Goal: Information Seeking & Learning: Learn about a topic

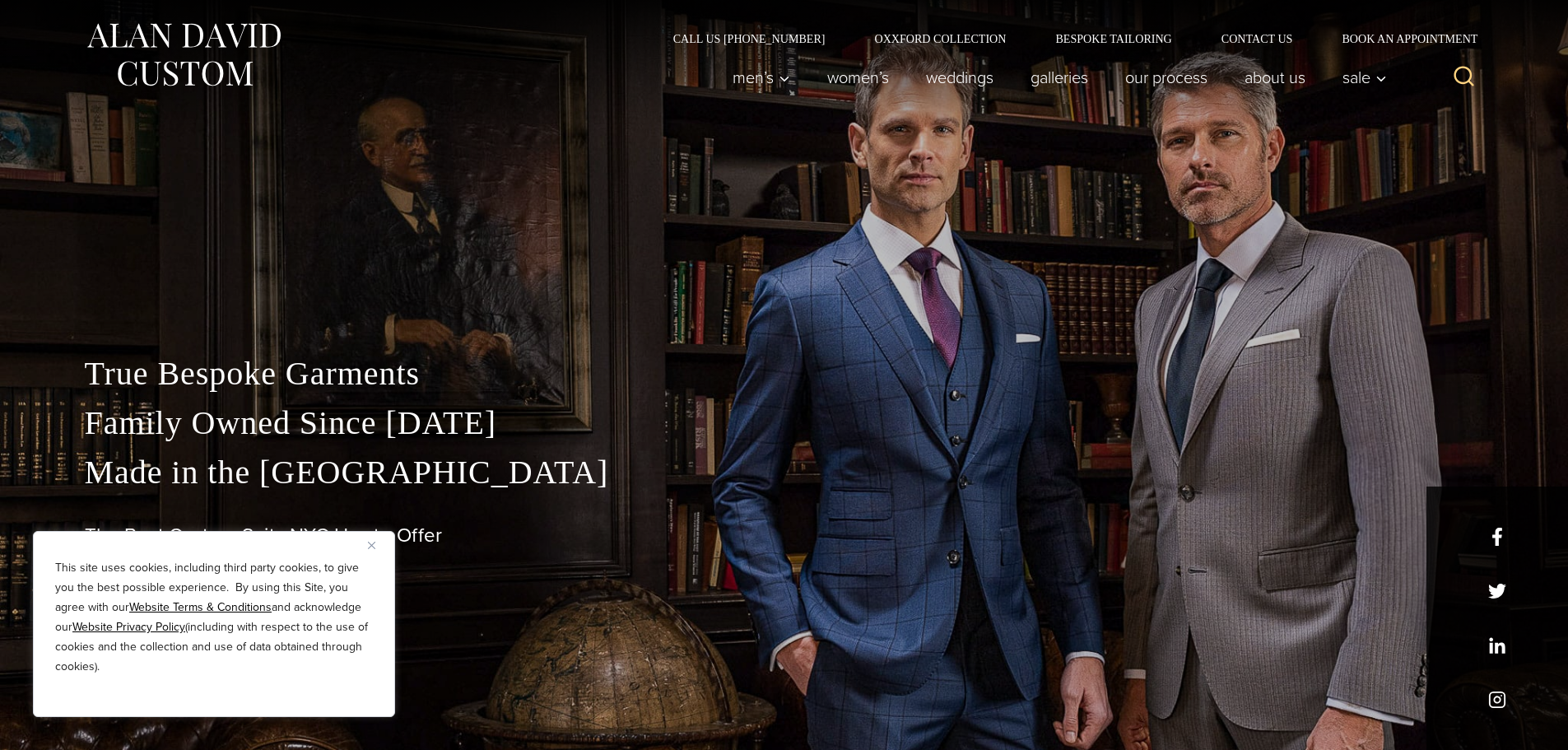
click at [366, 553] on div "This site uses cookies, including third party cookies, to give you the best pos…" at bounding box center [214, 623] width 362 height 186
click at [371, 546] on img "Close" at bounding box center [372, 545] width 8 height 8
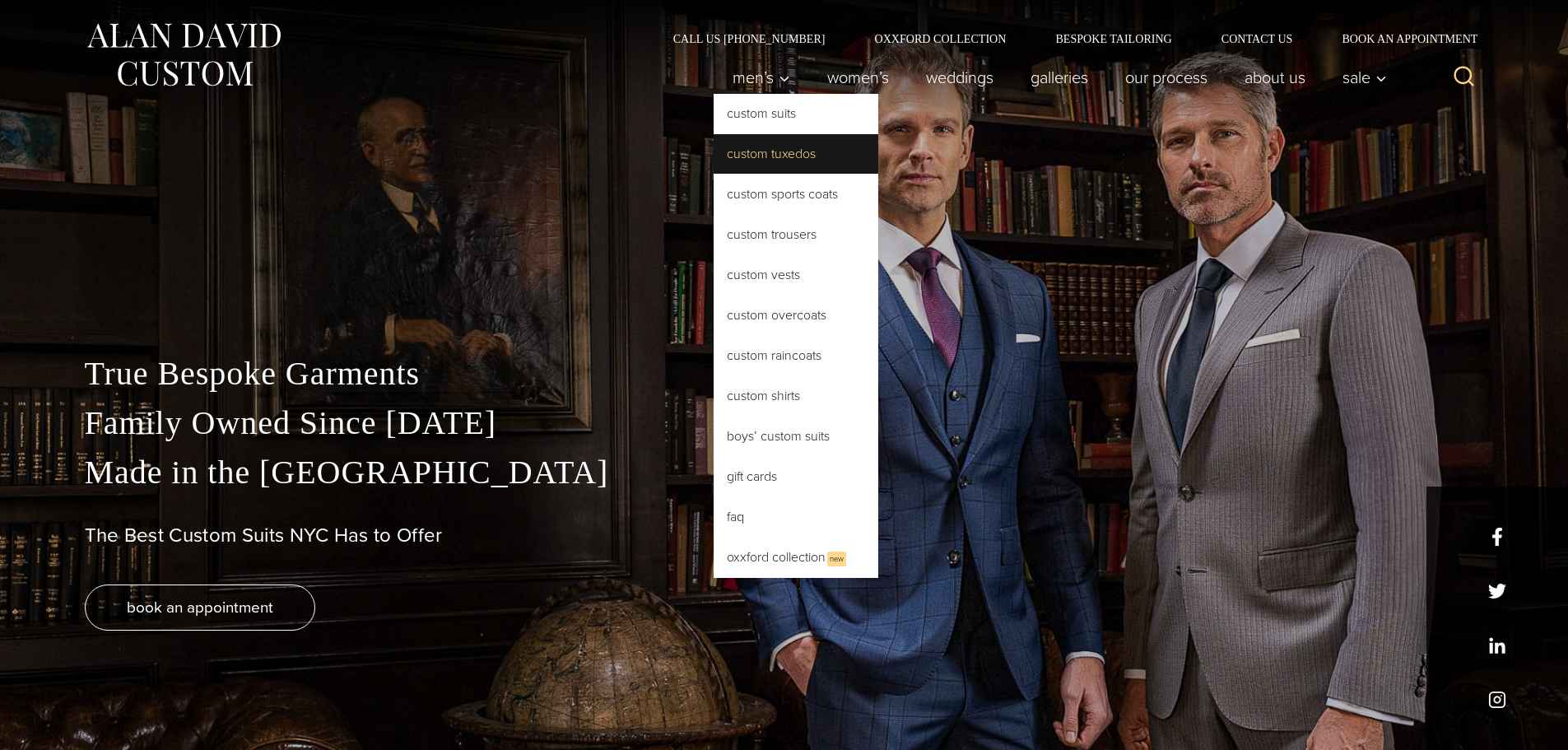
click at [780, 135] on link "Custom Tuxedos" at bounding box center [796, 154] width 165 height 39
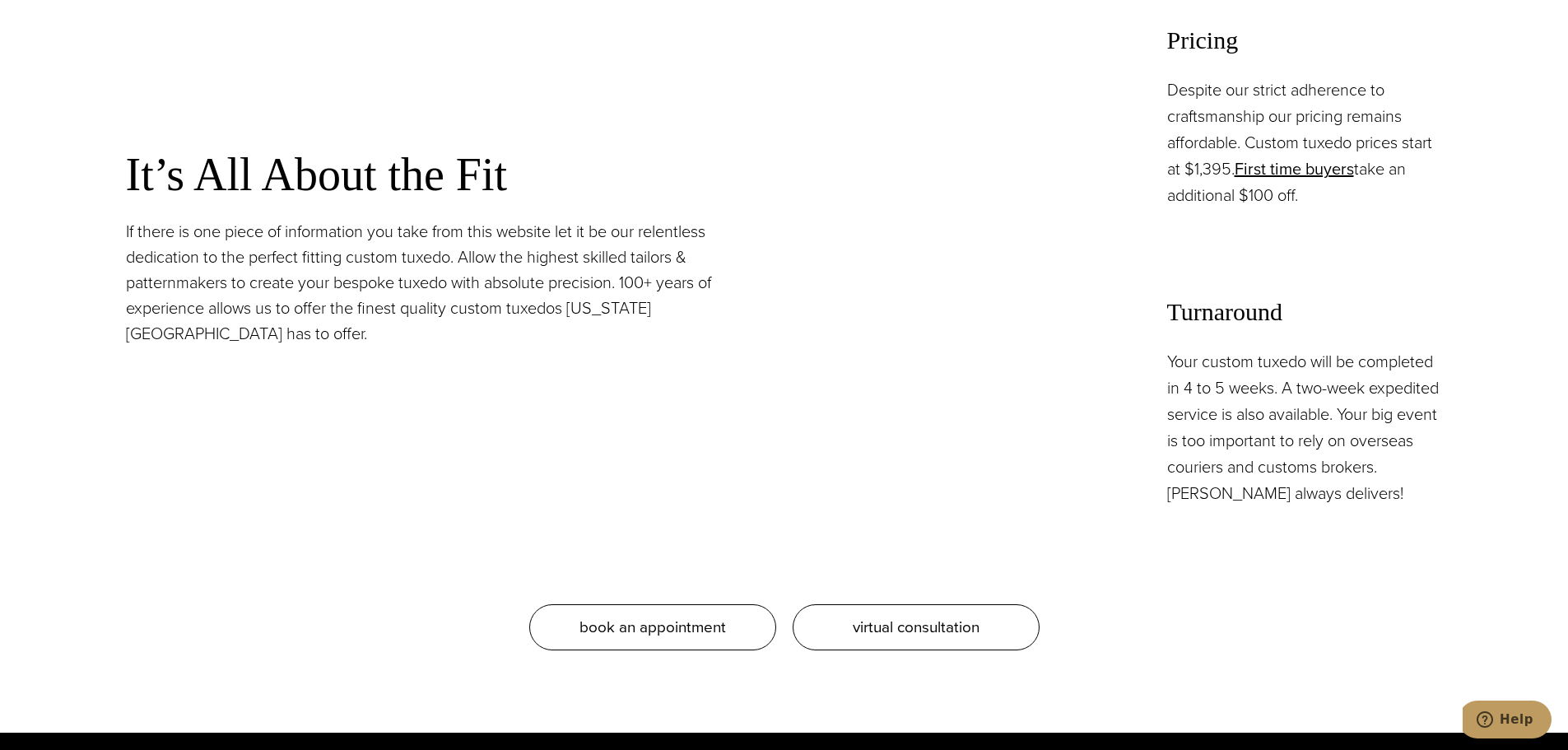
scroll to position [1755, 0]
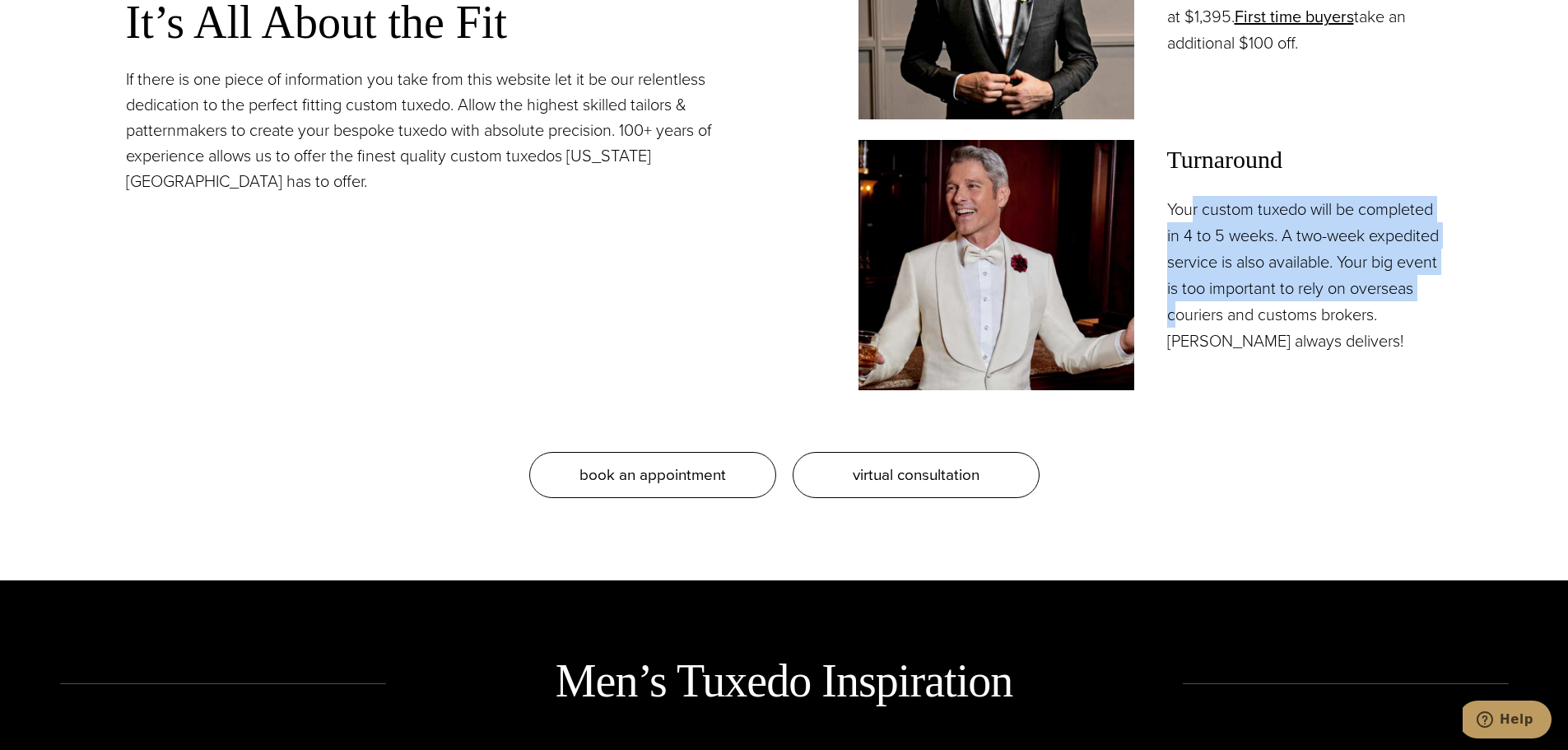
drag, startPoint x: 1213, startPoint y: 204, endPoint x: 1265, endPoint y: 321, distance: 128.0
click at [1265, 321] on div "Turnaround Your custom tuxedo will be completed in 4 to 5 weeks. A two-week exp…" at bounding box center [1304, 247] width 276 height 214
click at [1265, 321] on p "Your custom tuxedo will be completed in 4 to 5 weeks. A two-week expedited serv…" at bounding box center [1304, 275] width 276 height 158
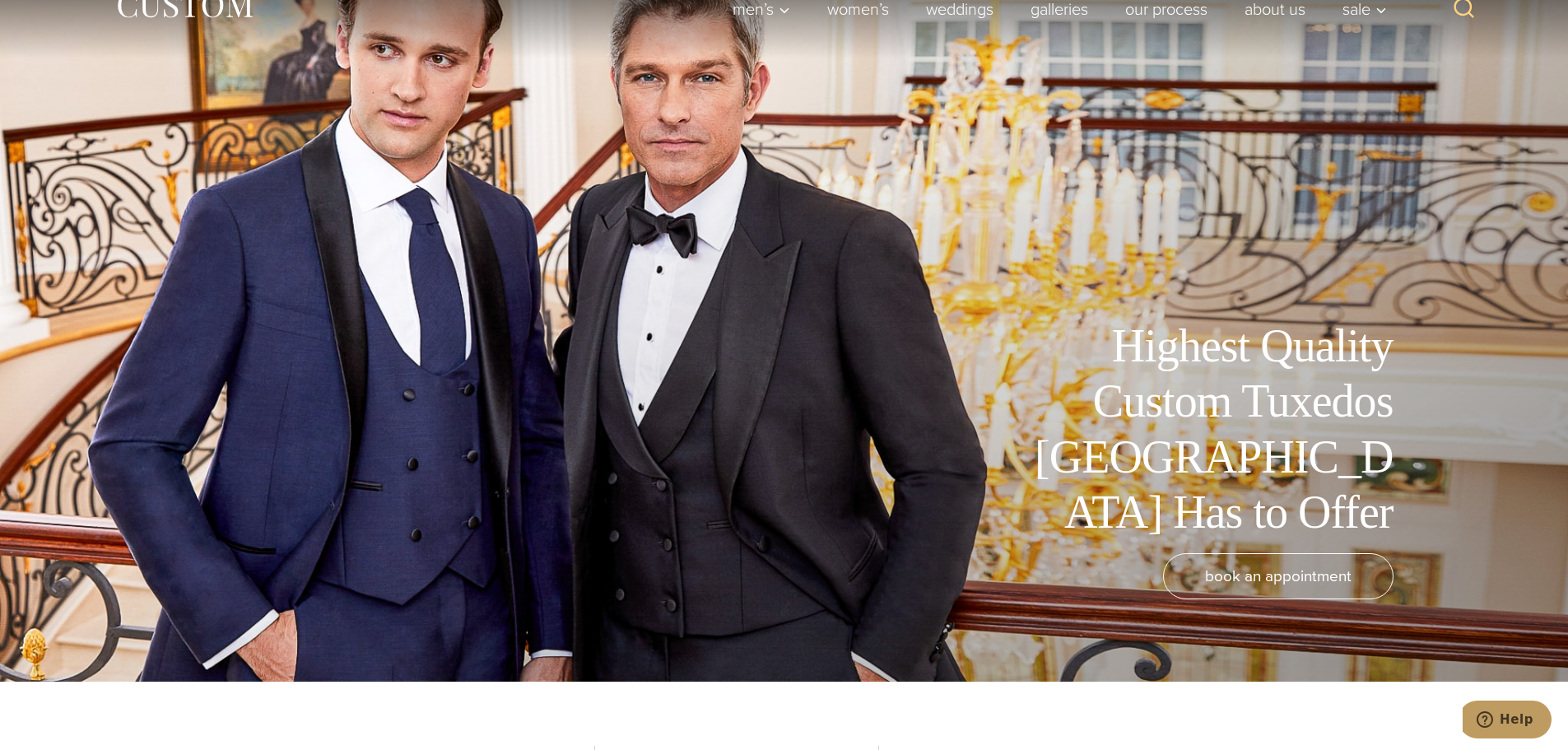
scroll to position [0, 0]
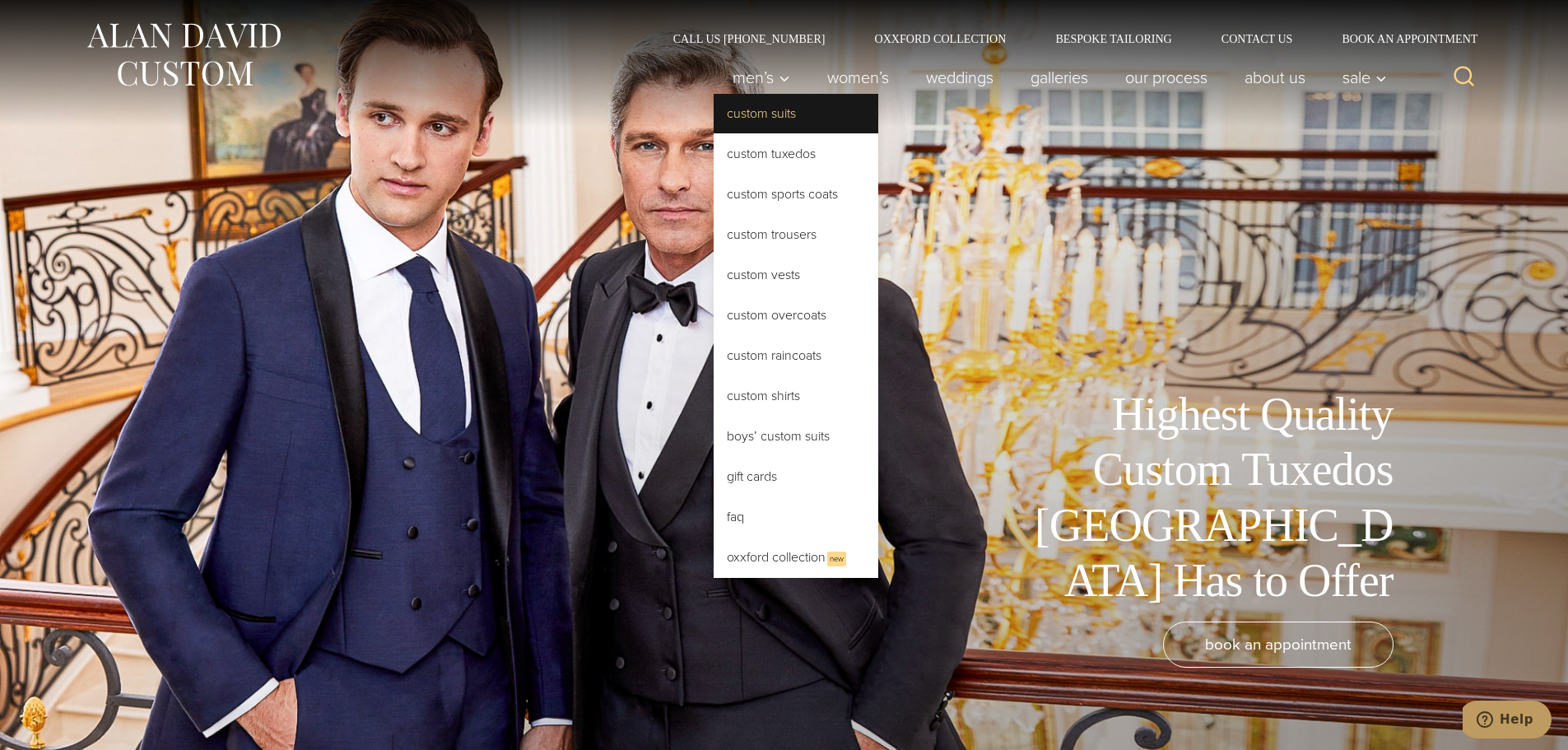
click at [767, 116] on link "Custom Suits" at bounding box center [796, 113] width 165 height 39
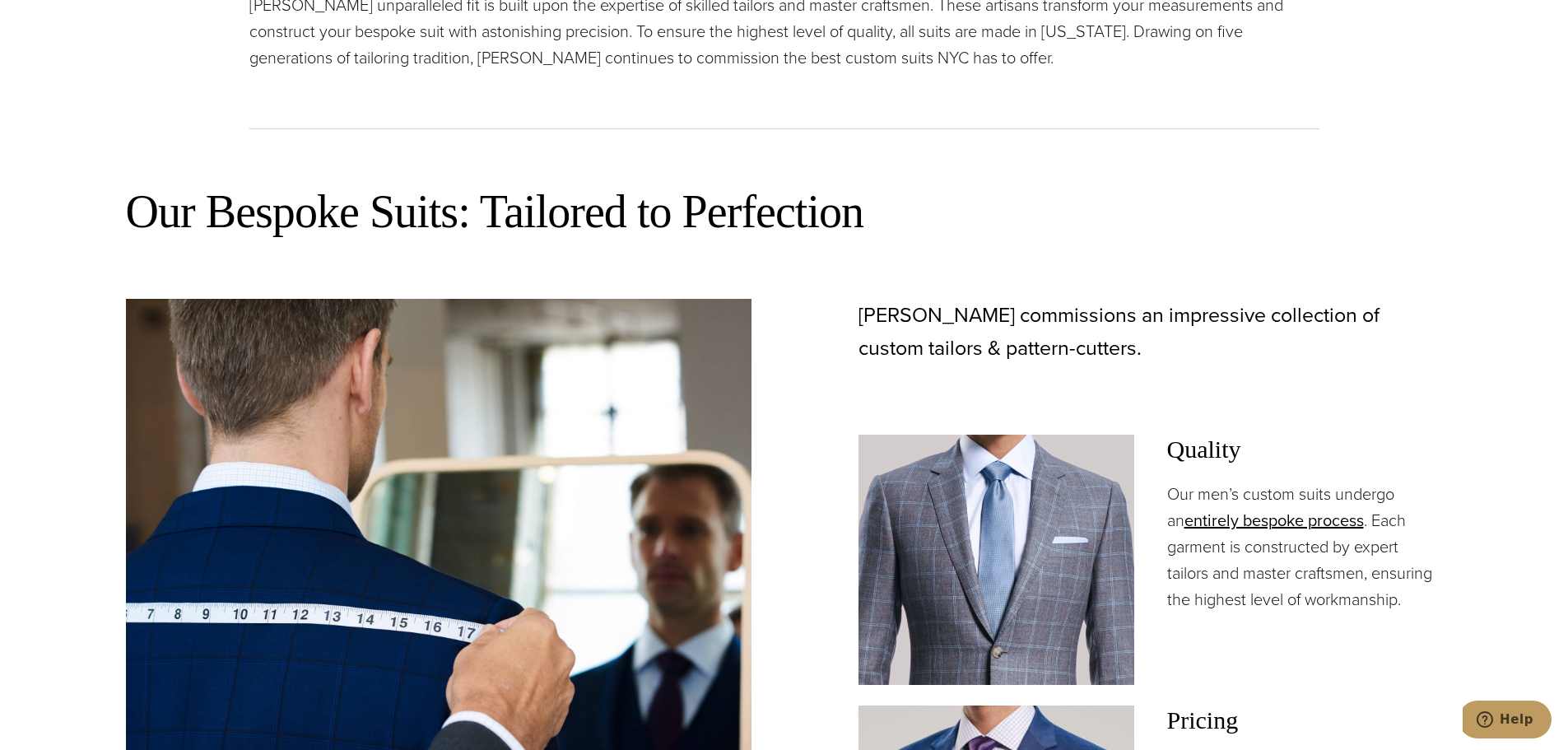
scroll to position [1097, 0]
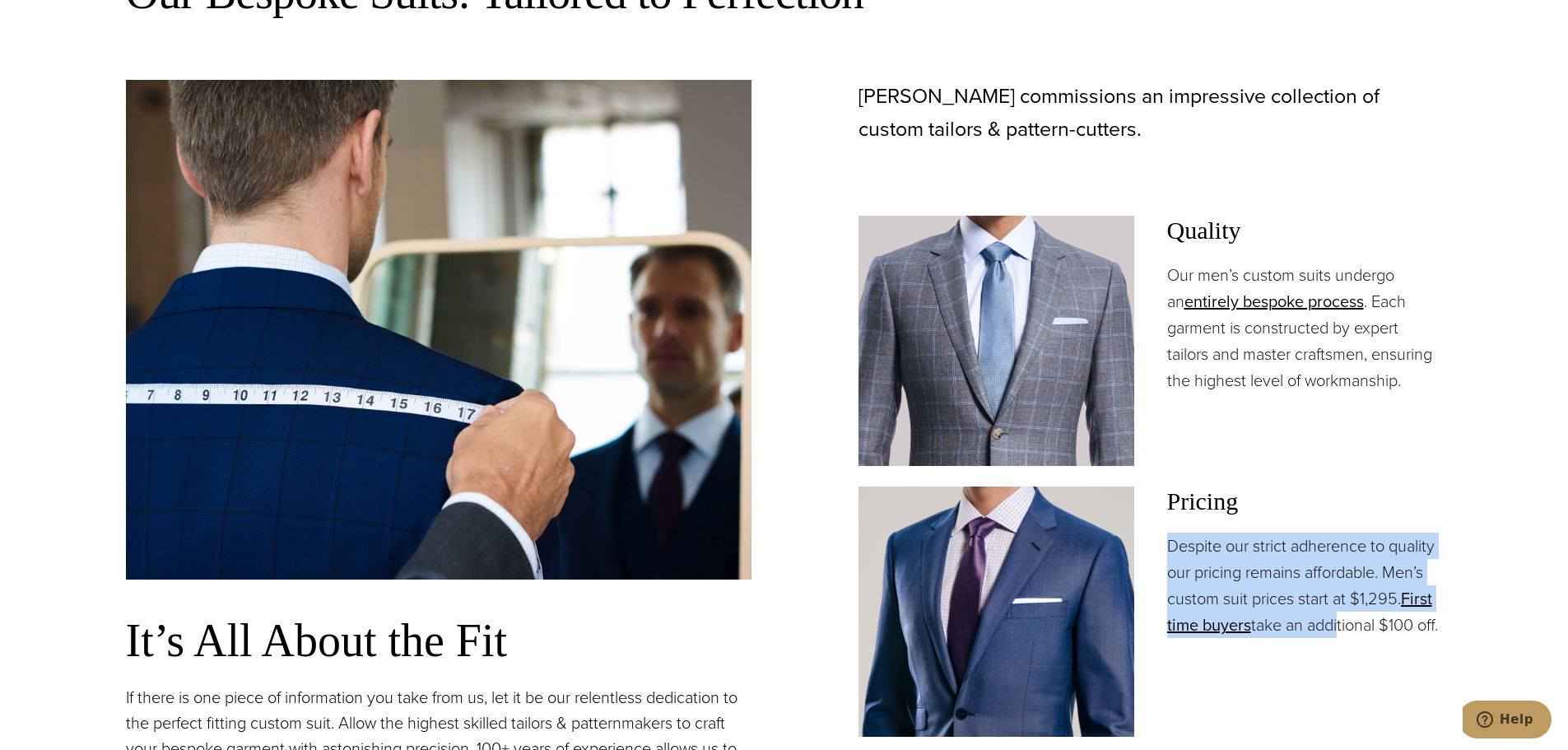
drag, startPoint x: 1351, startPoint y: 509, endPoint x: 1336, endPoint y: 630, distance: 121.9
click at [1336, 630] on div "Pricing Despite our strict adherence to quality our pricing remains affordable.…" at bounding box center [1304, 562] width 276 height 151
click at [1336, 630] on p "Despite our strict adherence to quality our pricing remains affordable. Men’s c…" at bounding box center [1304, 585] width 276 height 105
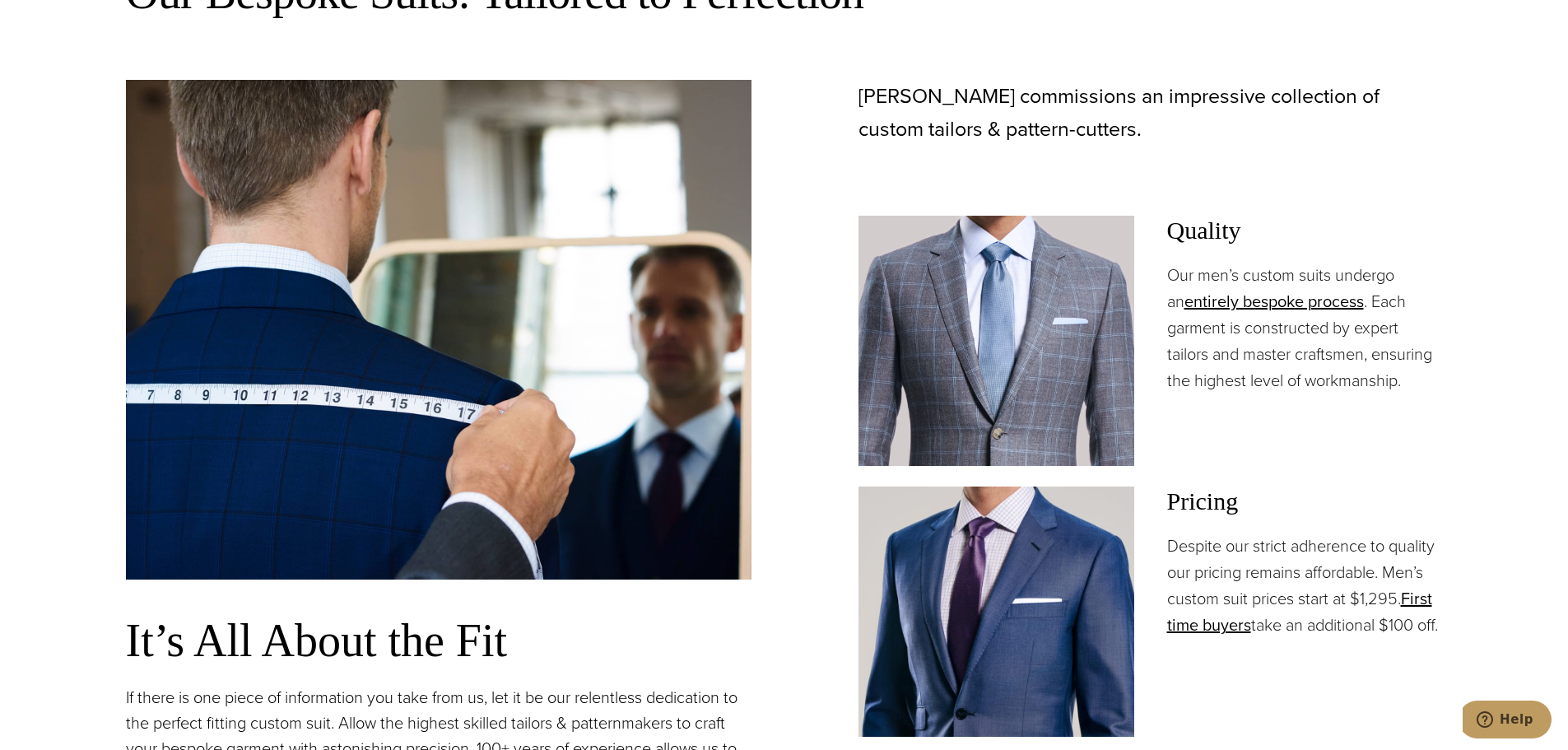
drag, startPoint x: 1332, startPoint y: 658, endPoint x: 1293, endPoint y: 420, distance: 241.2
click at [1289, 430] on div "Alan David commissions an impressive collection of custom tailors & pattern-cut…" at bounding box center [1130, 544] width 626 height 929
click at [1294, 418] on div "Quality Our men’s custom suits undergo an entirely bespoke process . Each garme…" at bounding box center [1304, 341] width 276 height 250
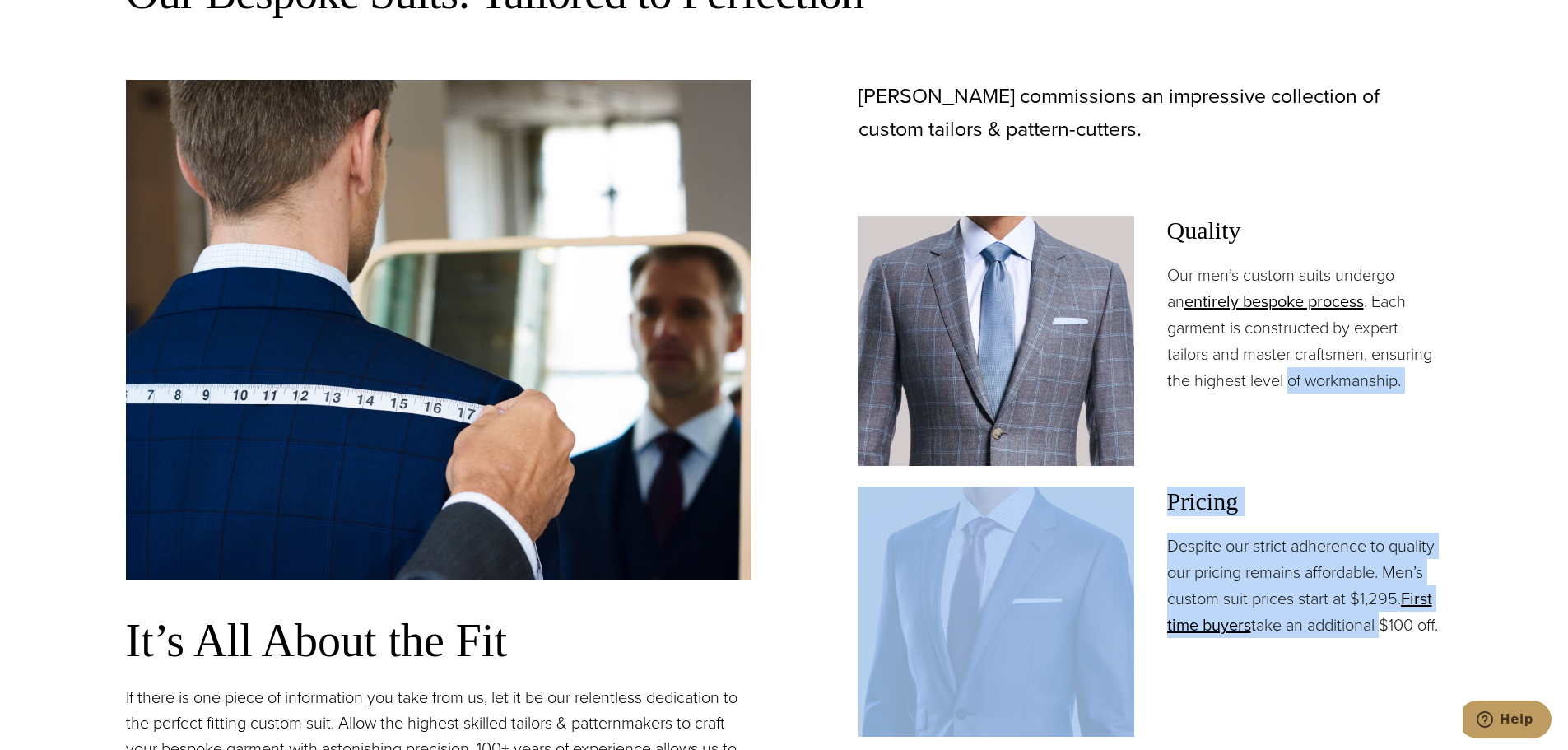
drag, startPoint x: 1294, startPoint y: 418, endPoint x: 1317, endPoint y: 615, distance: 198.3
click at [1317, 615] on div "Alan David commissions an impressive collection of custom tailors & pattern-cut…" at bounding box center [1130, 544] width 626 height 929
click at [1317, 615] on p "Despite our strict adherence to quality our pricing remains affordable. Men’s c…" at bounding box center [1304, 585] width 276 height 105
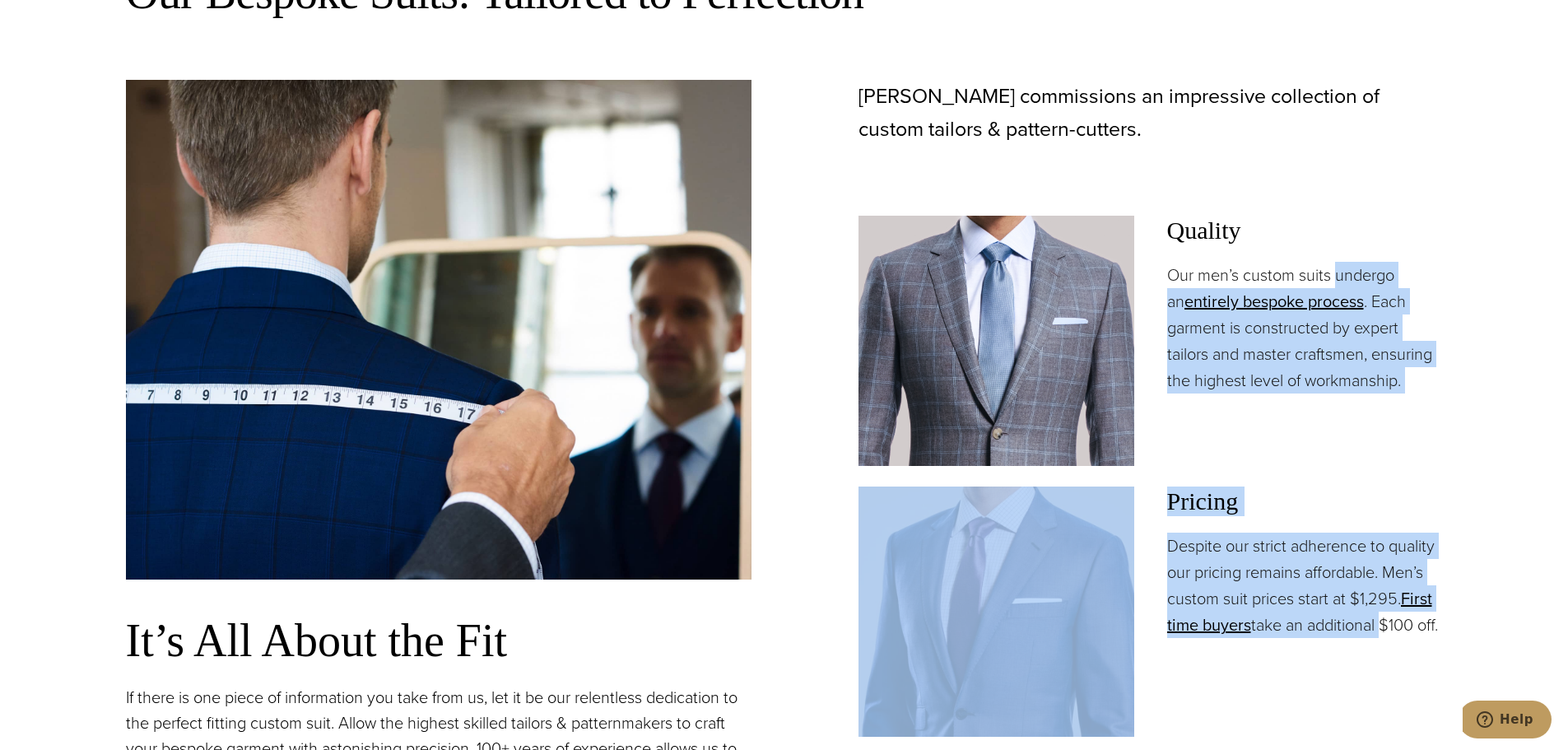
drag, startPoint x: 1317, startPoint y: 615, endPoint x: 1338, endPoint y: 261, distance: 354.6
click at [1338, 262] on div "Alan David commissions an impressive collection of custom tailors & pattern-cut…" at bounding box center [1130, 544] width 626 height 929
click at [1338, 261] on div "Quality Our men’s custom suits undergo an entirely bespoke process . Each garme…" at bounding box center [1304, 304] width 276 height 178
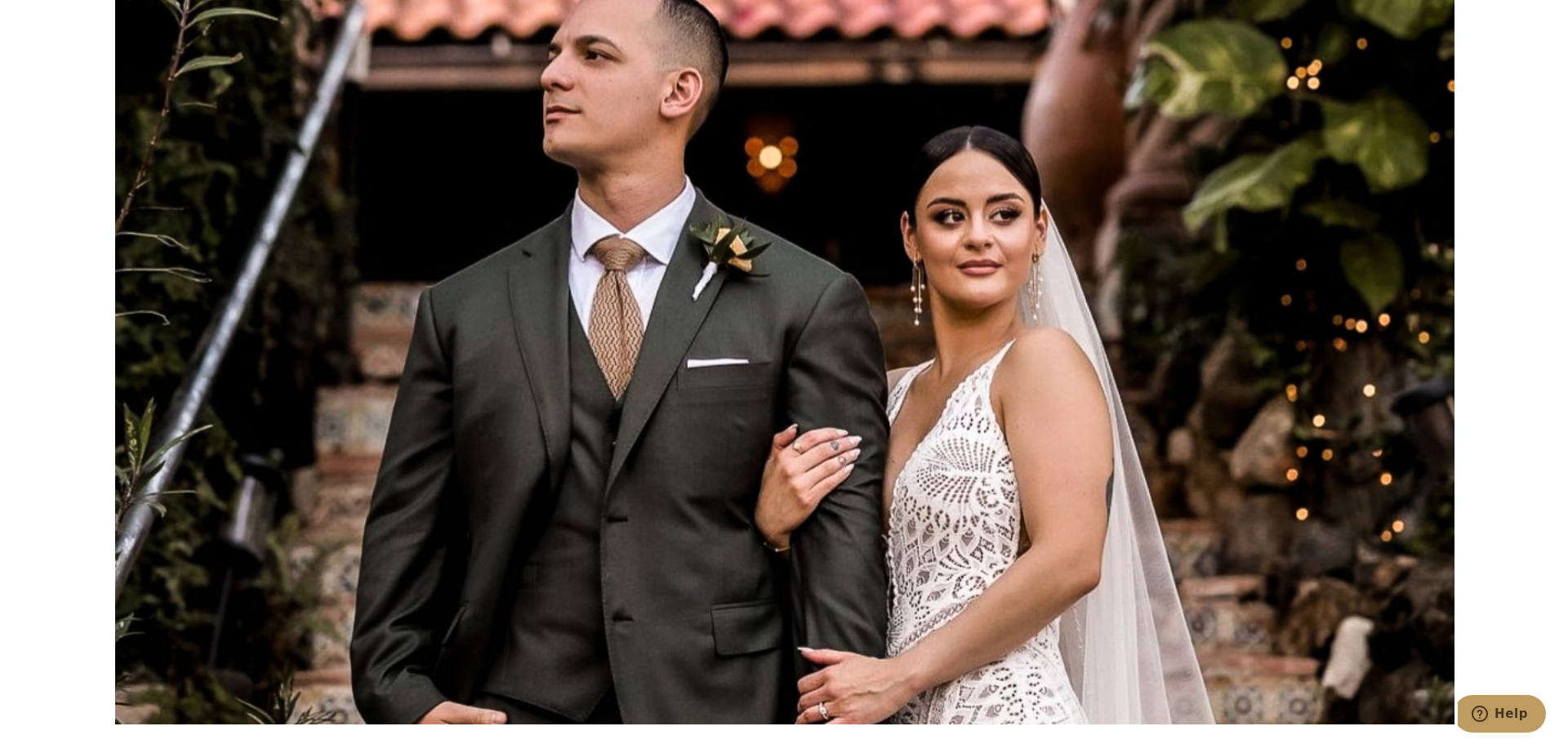
scroll to position [8708, 0]
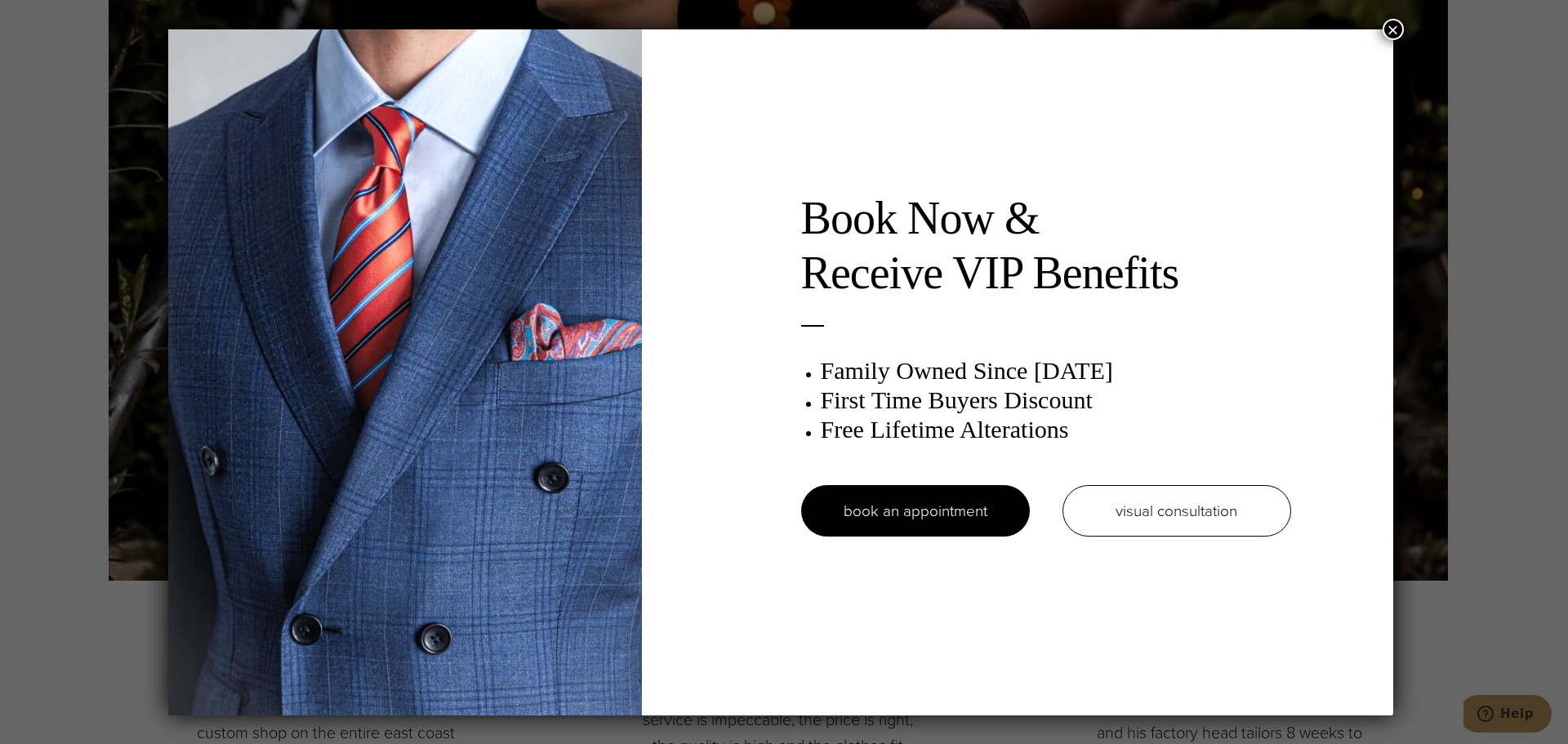
click at [1397, 23] on button "×" at bounding box center [1392, 29] width 21 height 21
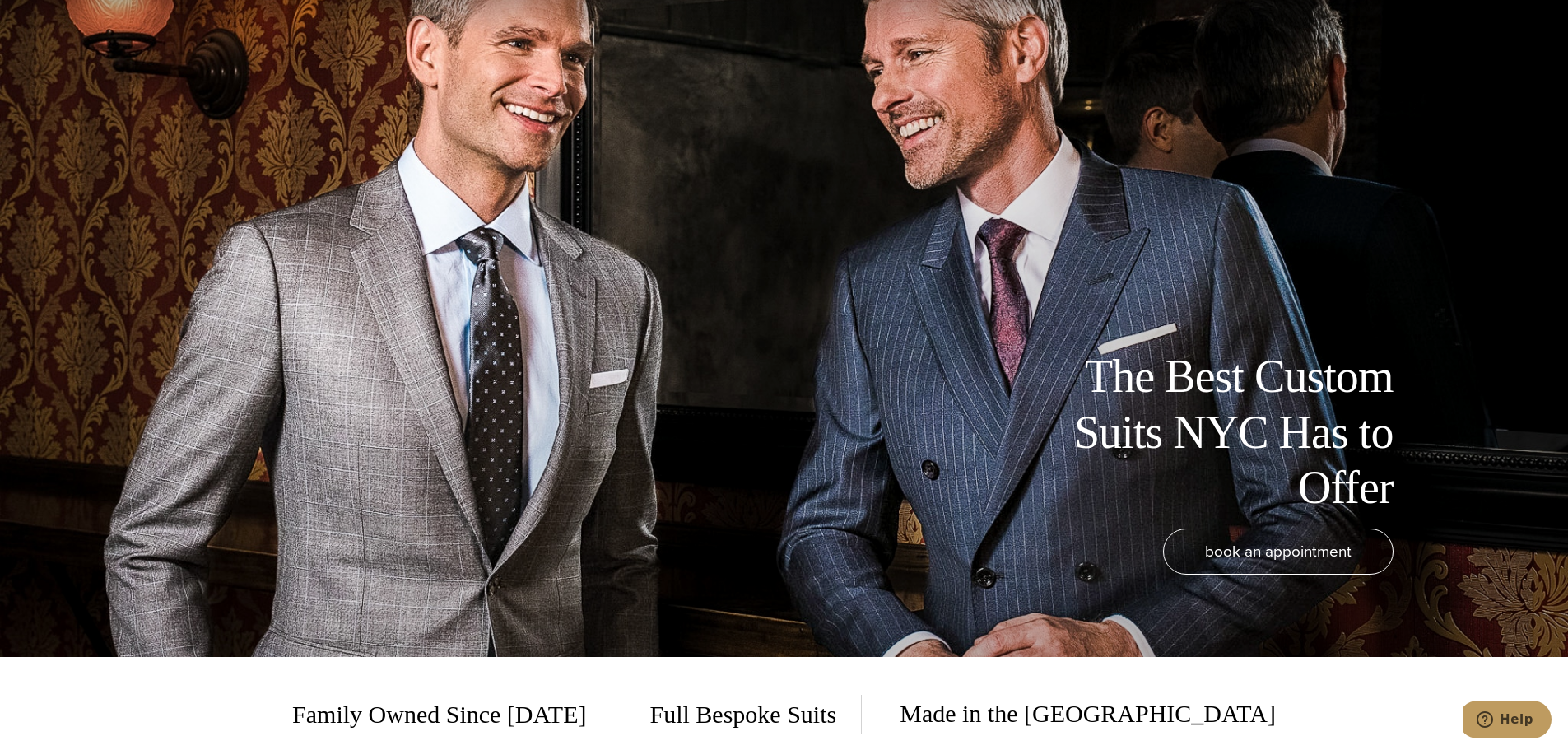
scroll to position [0, 0]
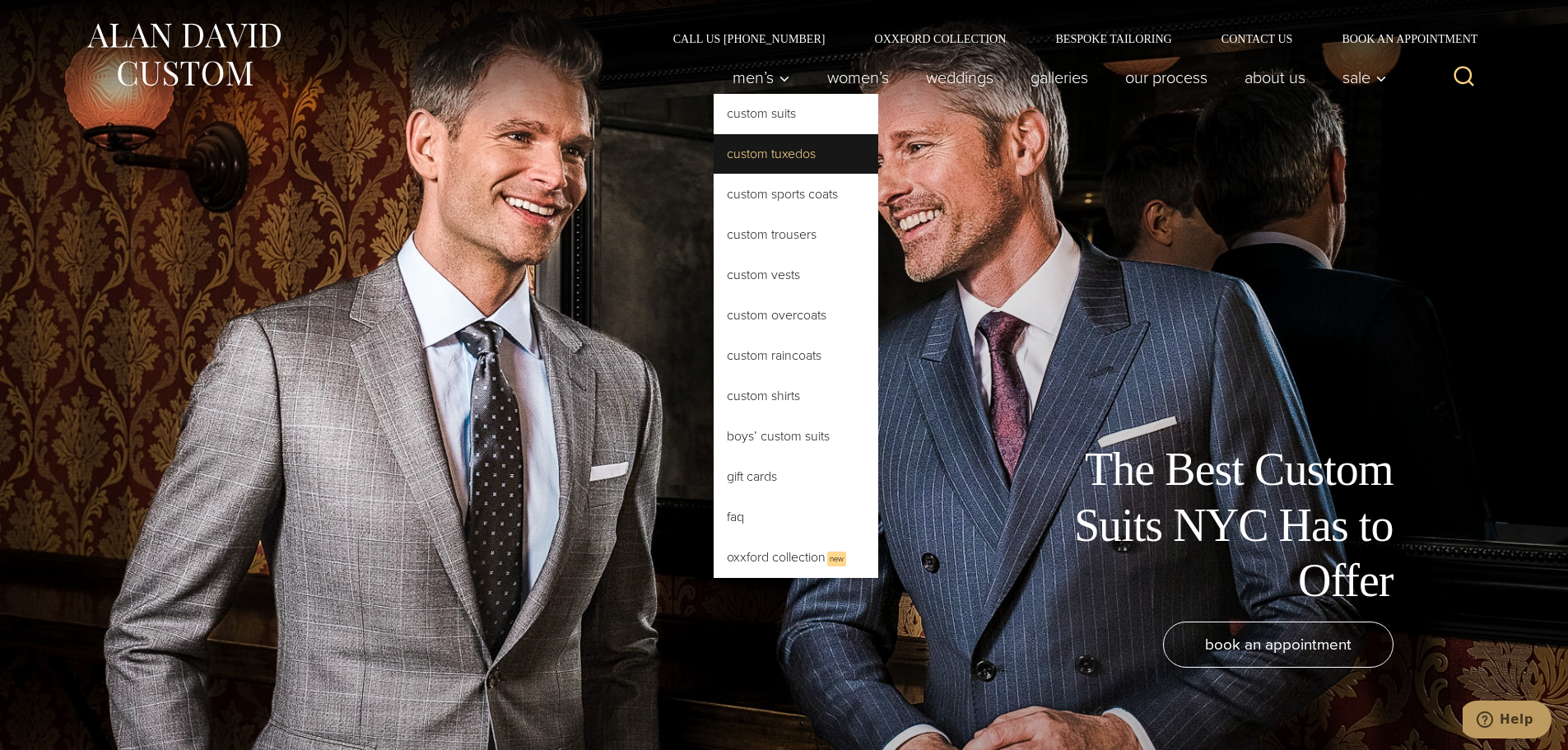
click at [779, 162] on link "Custom Tuxedos" at bounding box center [796, 154] width 165 height 39
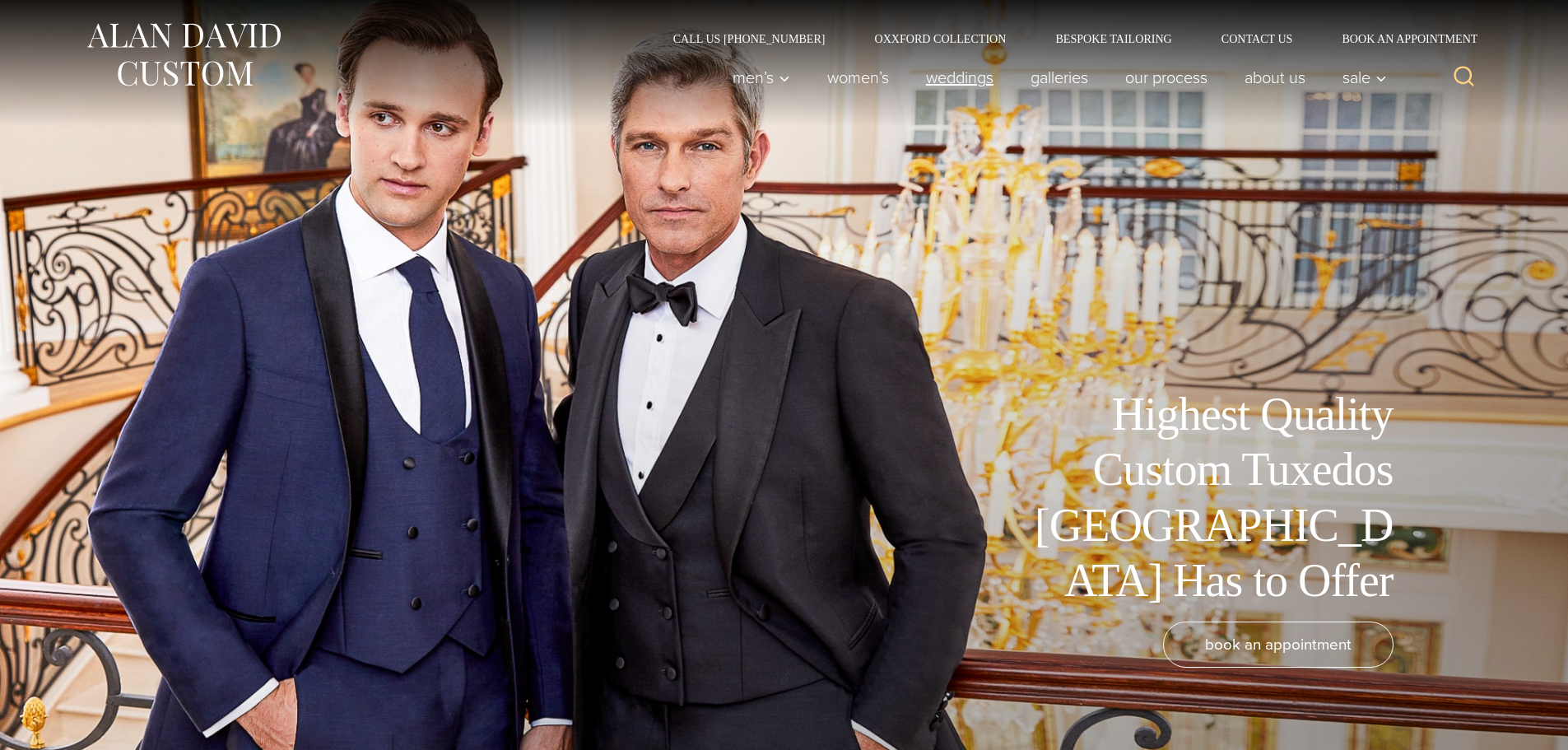
click at [974, 77] on link "weddings" at bounding box center [959, 77] width 105 height 33
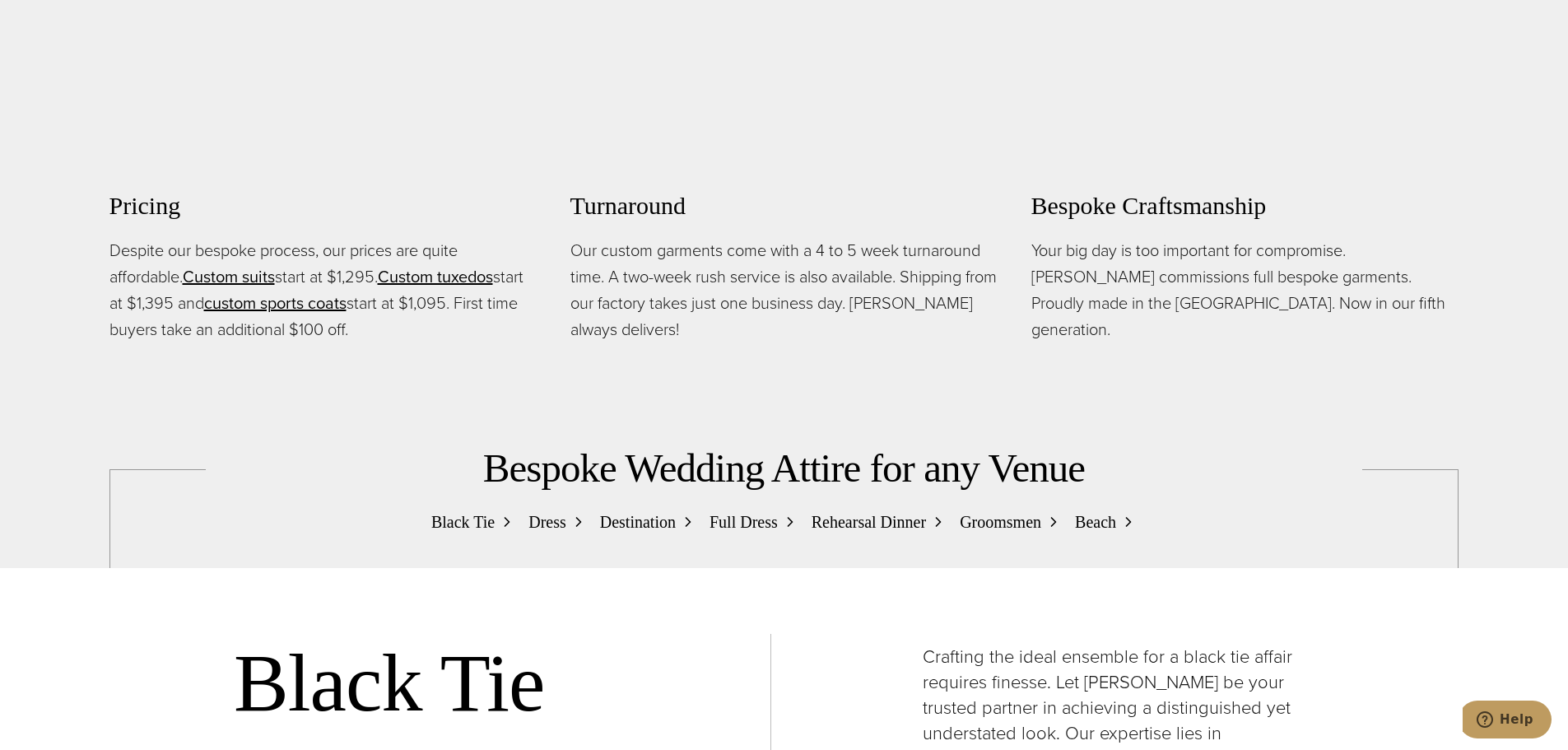
scroll to position [1537, 0]
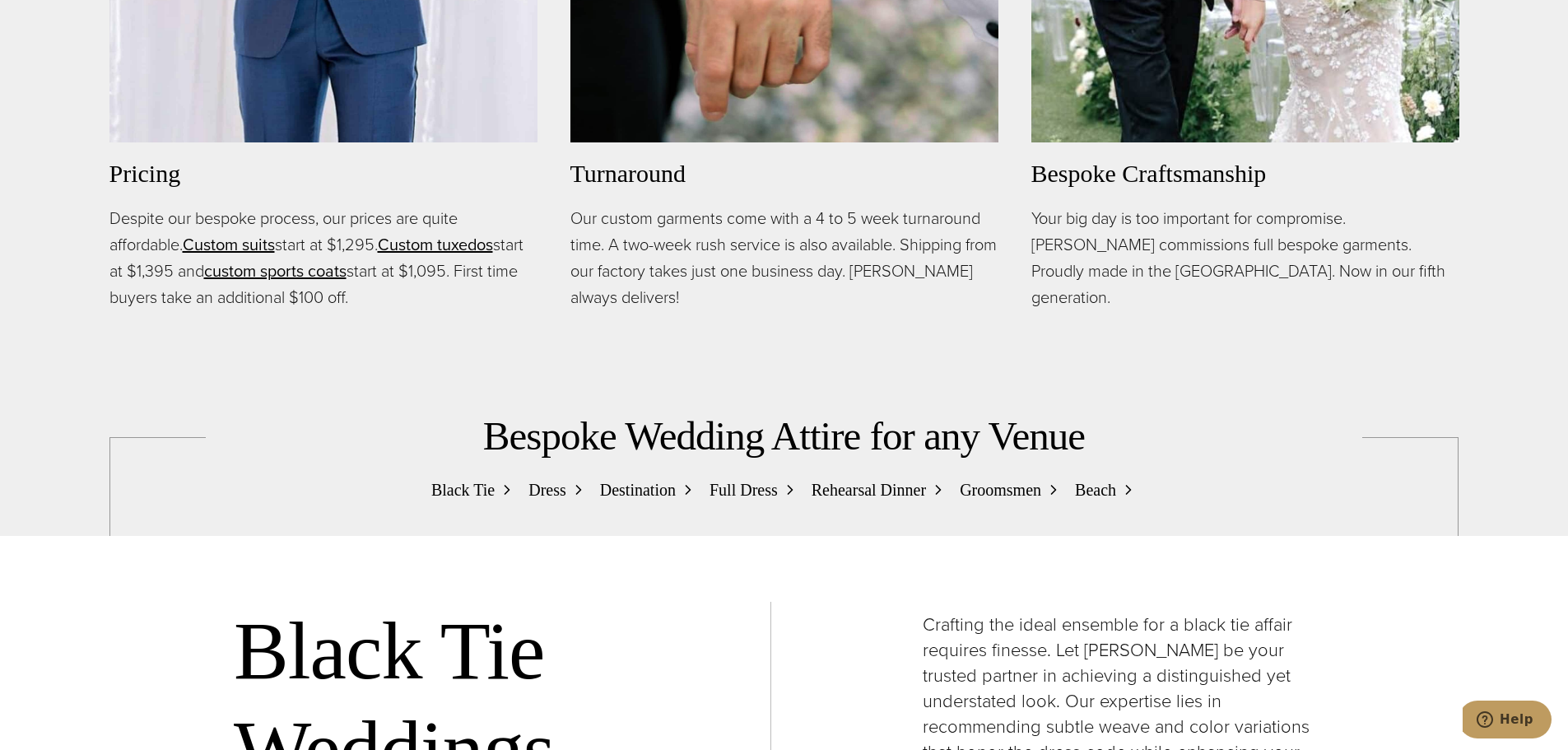
click at [797, 263] on p "Our custom garments come with a 4 to 5 week turnaround time. A two-week rush se…" at bounding box center [784, 258] width 428 height 105
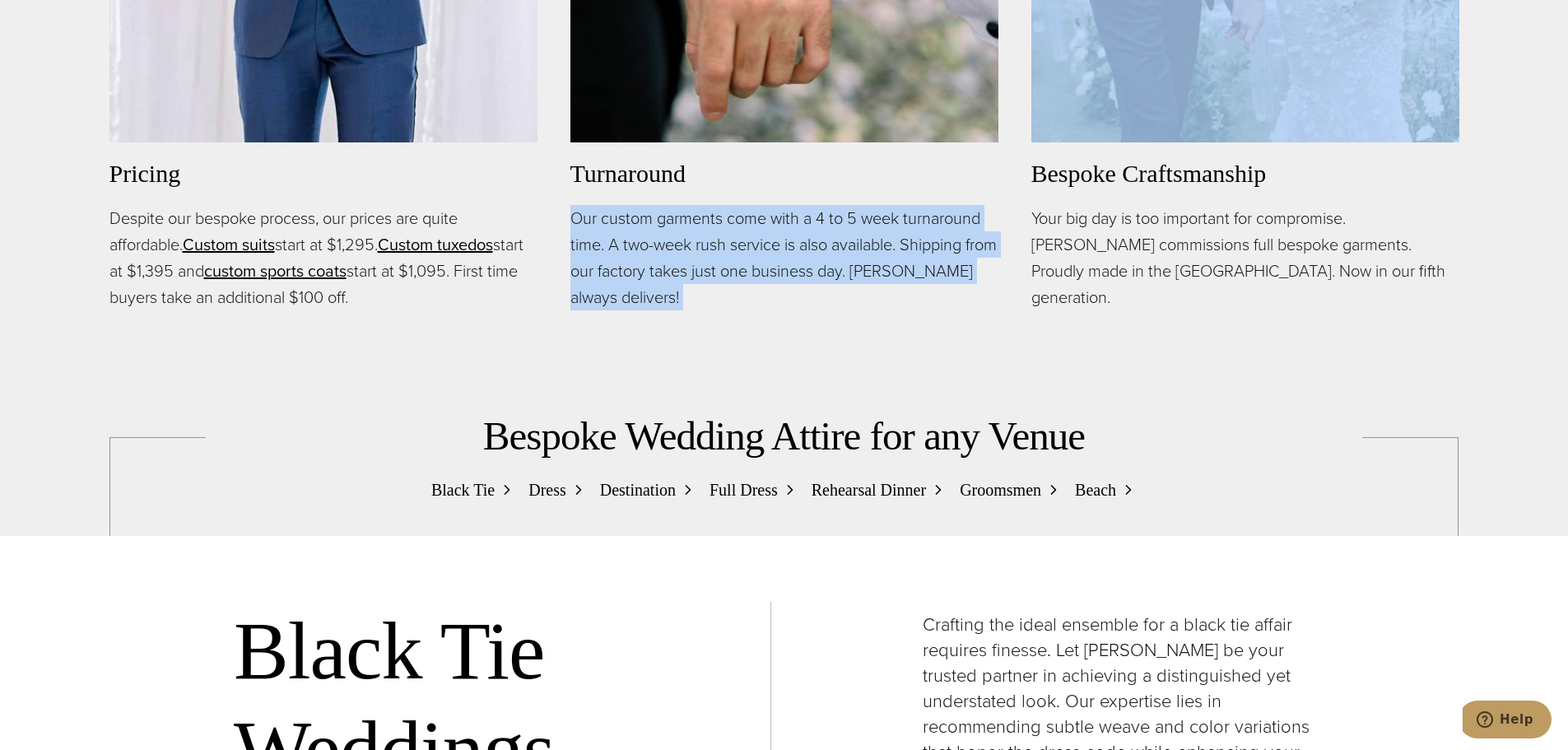
click at [797, 263] on p "Our custom garments come with a 4 to 5 week turnaround time. A two-week rush se…" at bounding box center [784, 258] width 428 height 105
click at [741, 263] on p "Our custom garments come with a 4 to 5 week turnaround time. A two-week rush se…" at bounding box center [784, 258] width 428 height 105
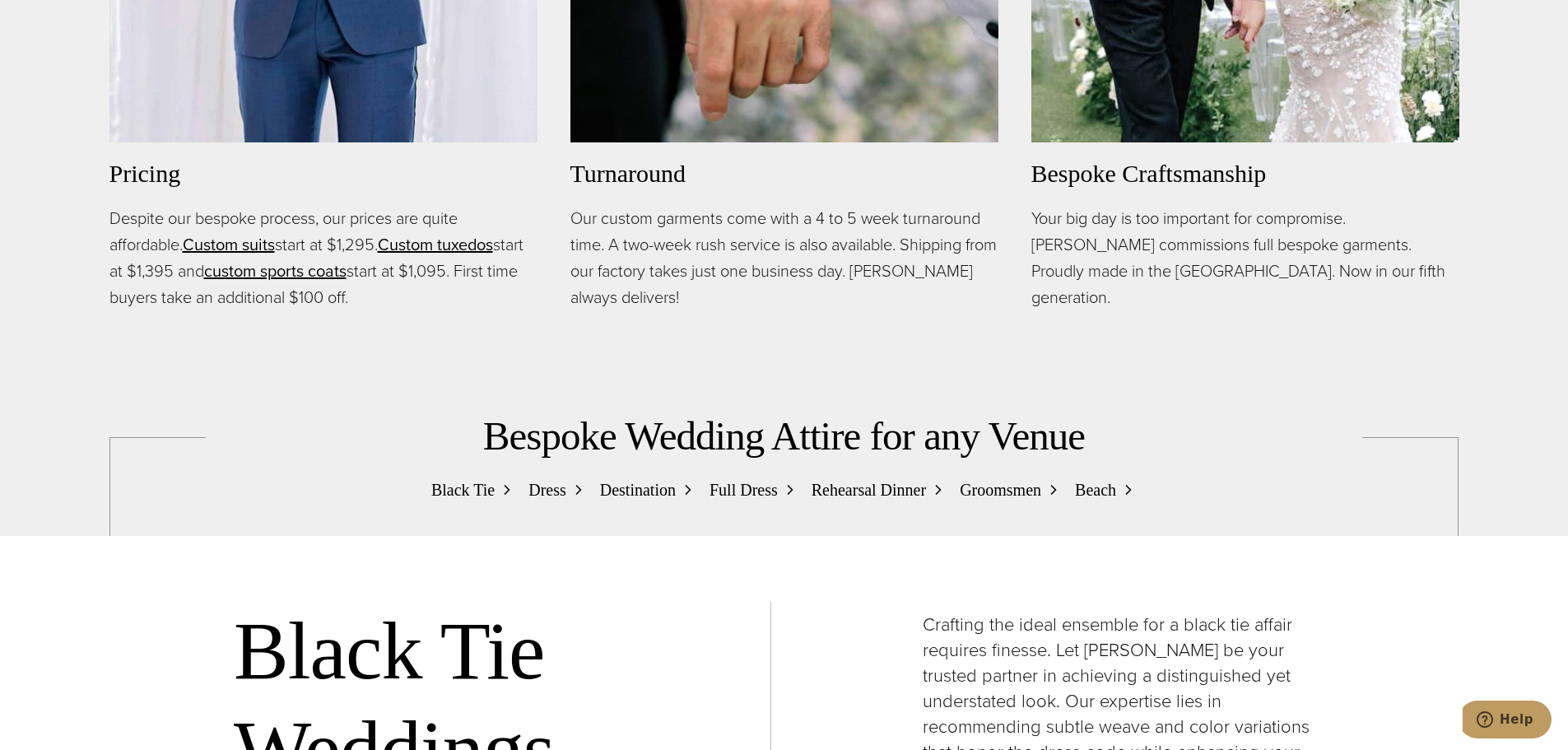
click at [741, 263] on p "Our custom garments come with a 4 to 5 week turnaround time. A two-week rush se…" at bounding box center [784, 258] width 428 height 105
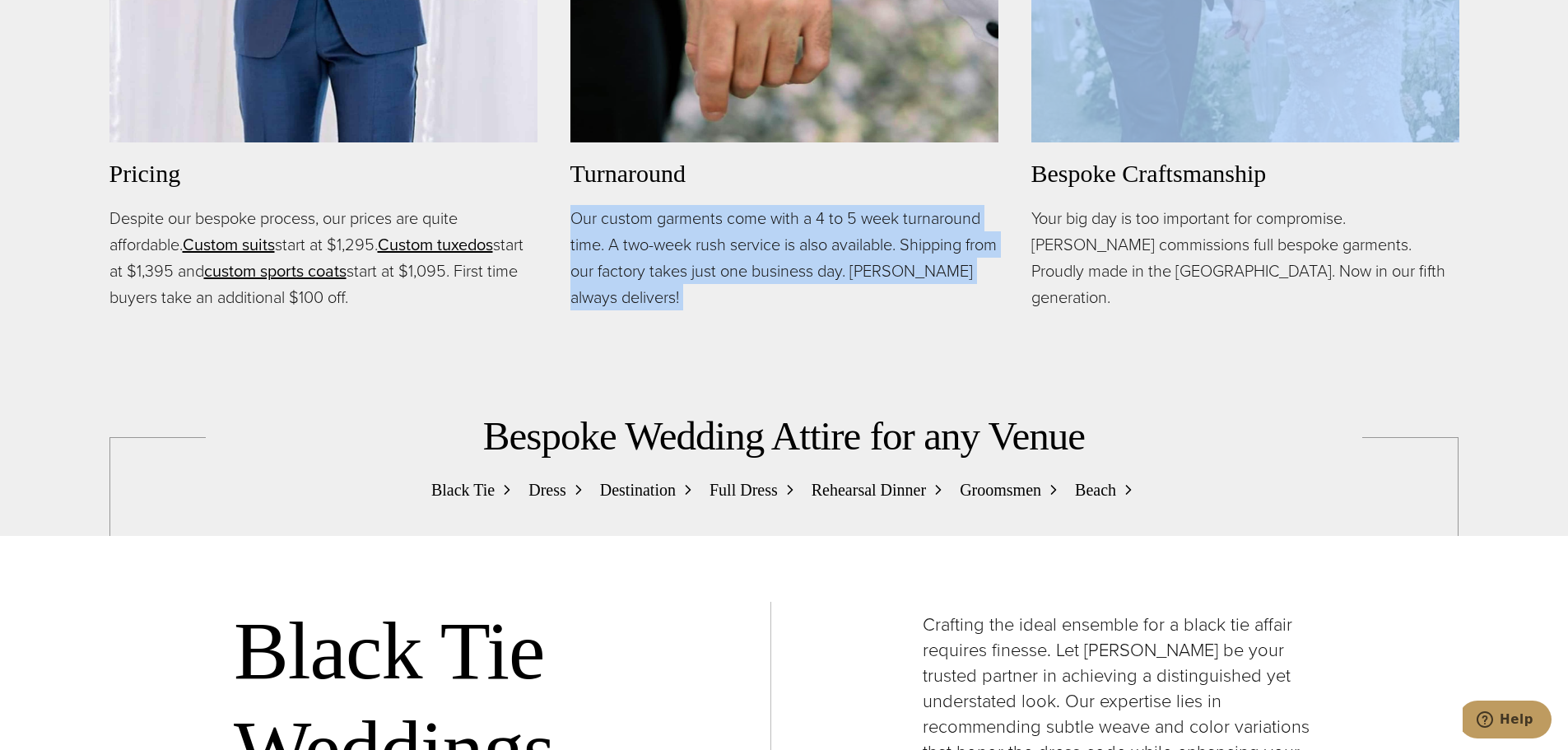
click at [741, 263] on p "Our custom garments come with a 4 to 5 week turnaround time. A two-week rush se…" at bounding box center [784, 258] width 428 height 105
click at [662, 278] on p "Our custom garments come with a 4 to 5 week turnaround time. A two-week rush se…" at bounding box center [784, 258] width 428 height 105
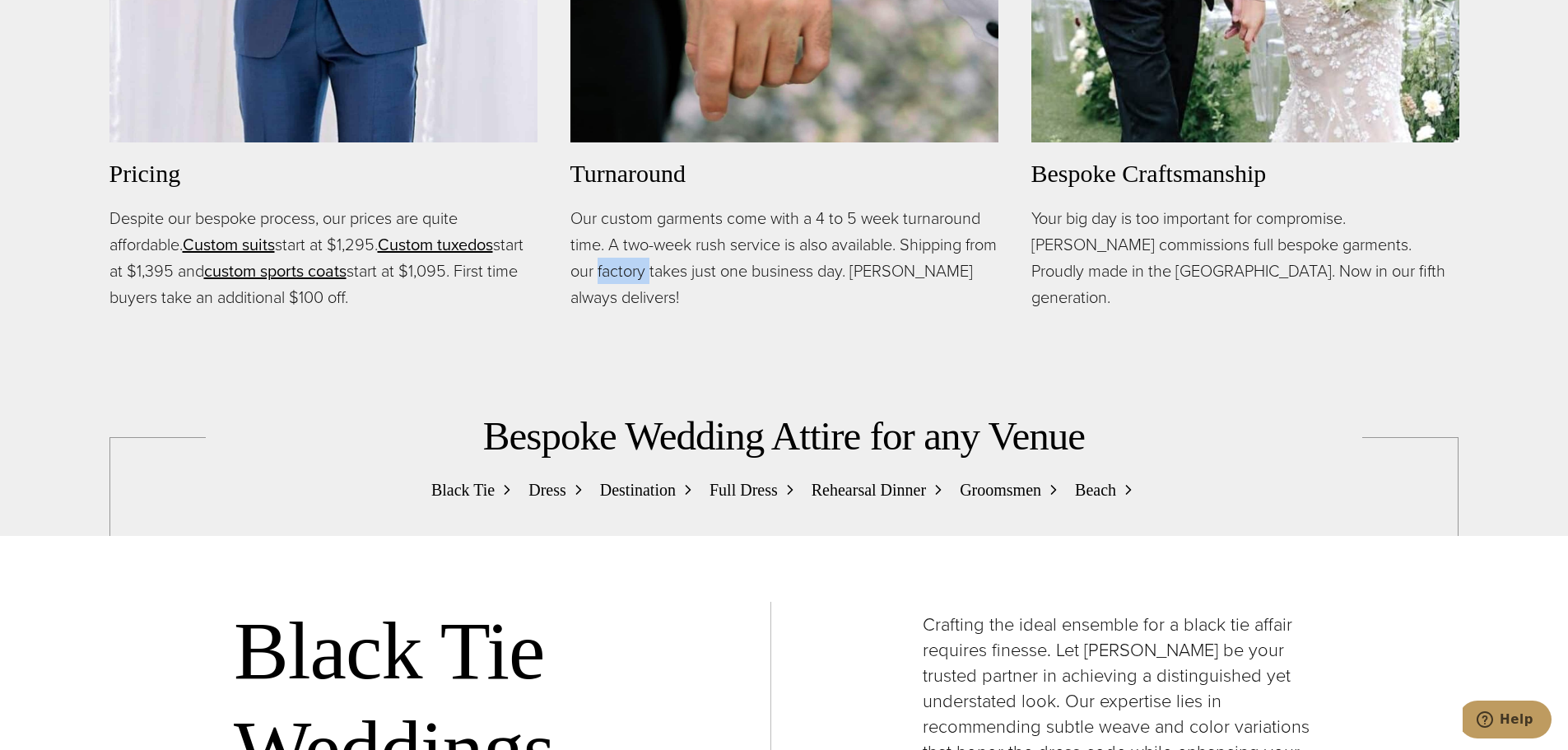
click at [662, 278] on p "Our custom garments come with a 4 to 5 week turnaround time. A two-week rush se…" at bounding box center [784, 258] width 428 height 105
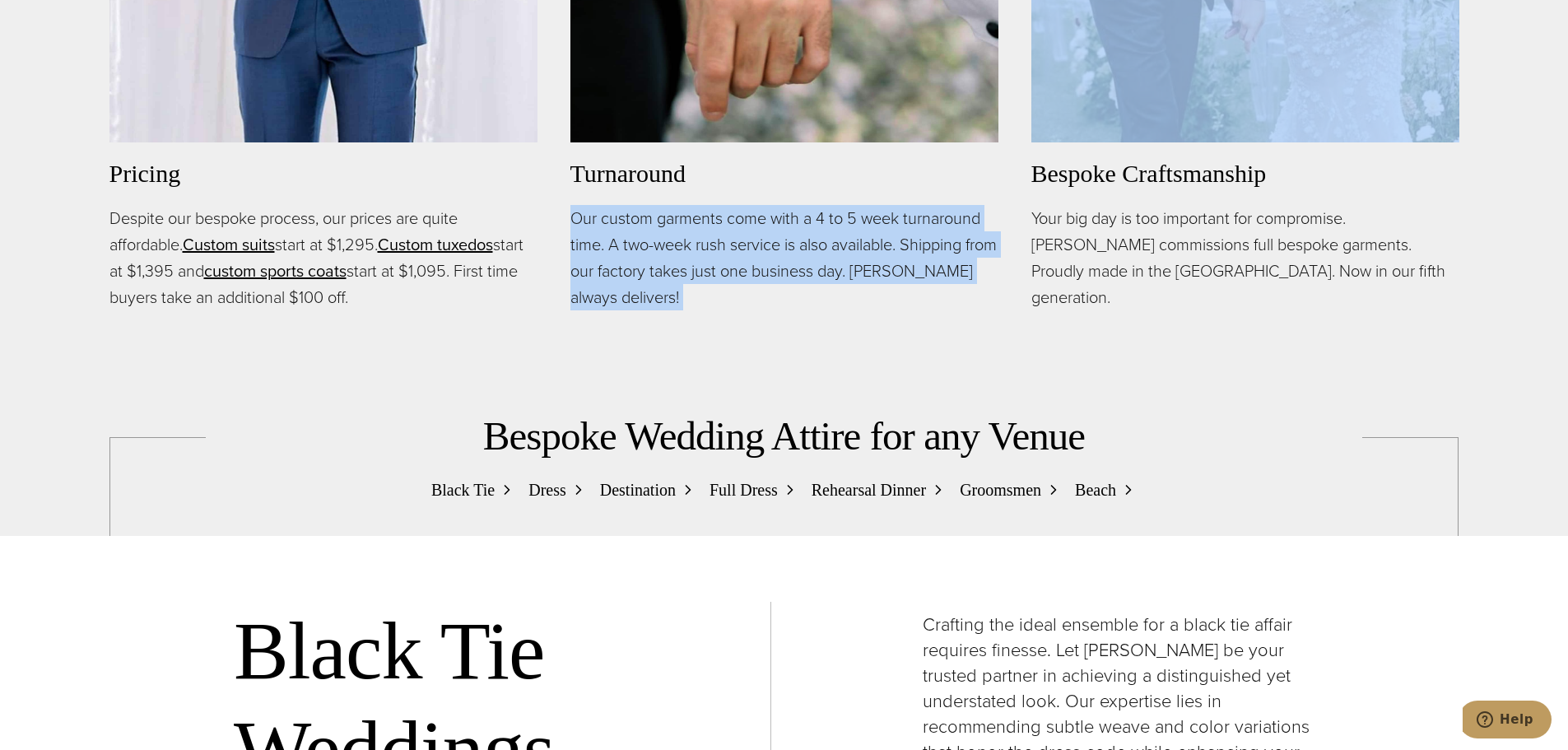
click at [662, 278] on p "Our custom garments come with a 4 to 5 week turnaround time. A two-week rush se…" at bounding box center [784, 258] width 428 height 105
click at [722, 263] on p "Our custom garments come with a 4 to 5 week turnaround time. A two-week rush se…" at bounding box center [784, 258] width 428 height 105
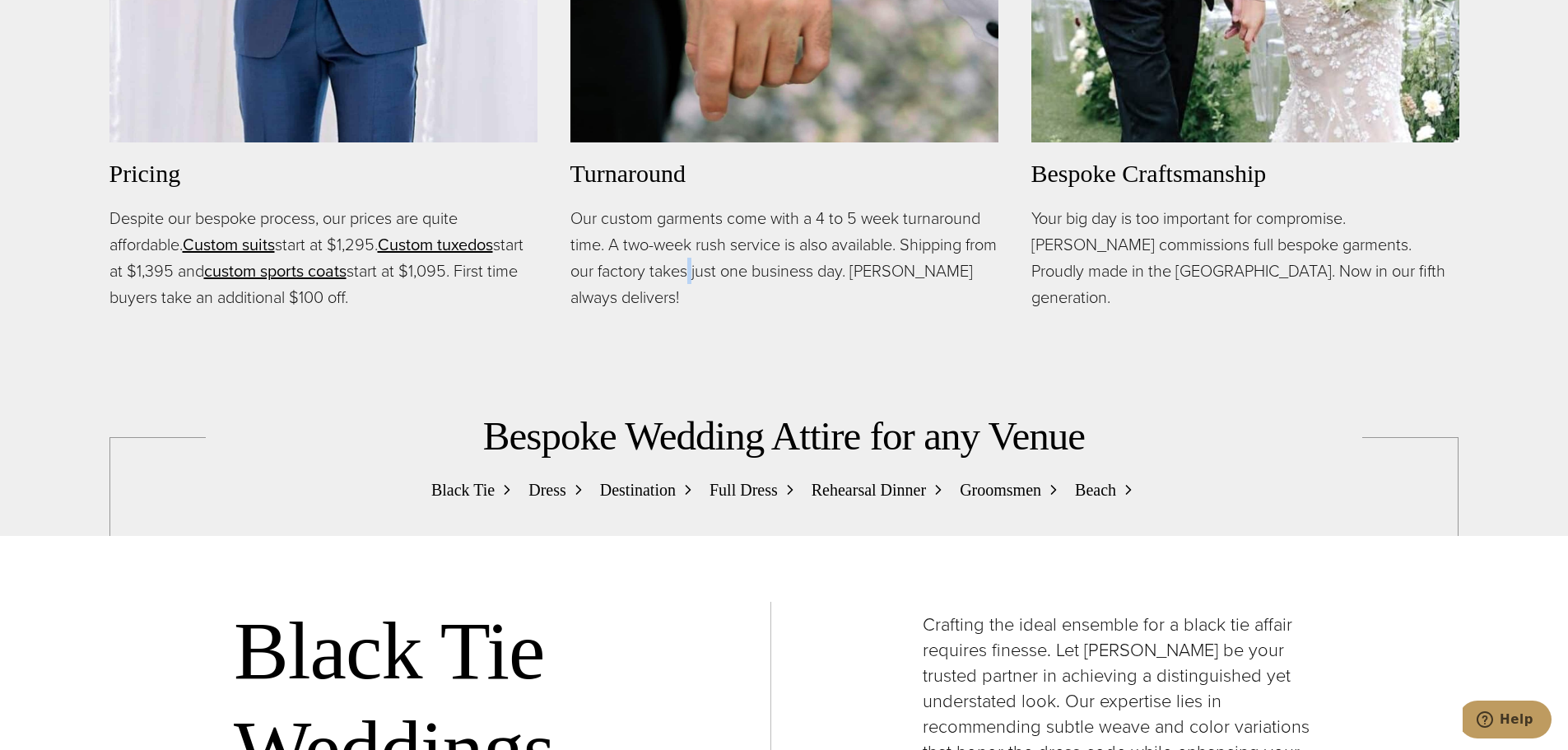
click at [722, 263] on p "Our custom garments come with a 4 to 5 week turnaround time. A two-week rush se…" at bounding box center [784, 258] width 428 height 105
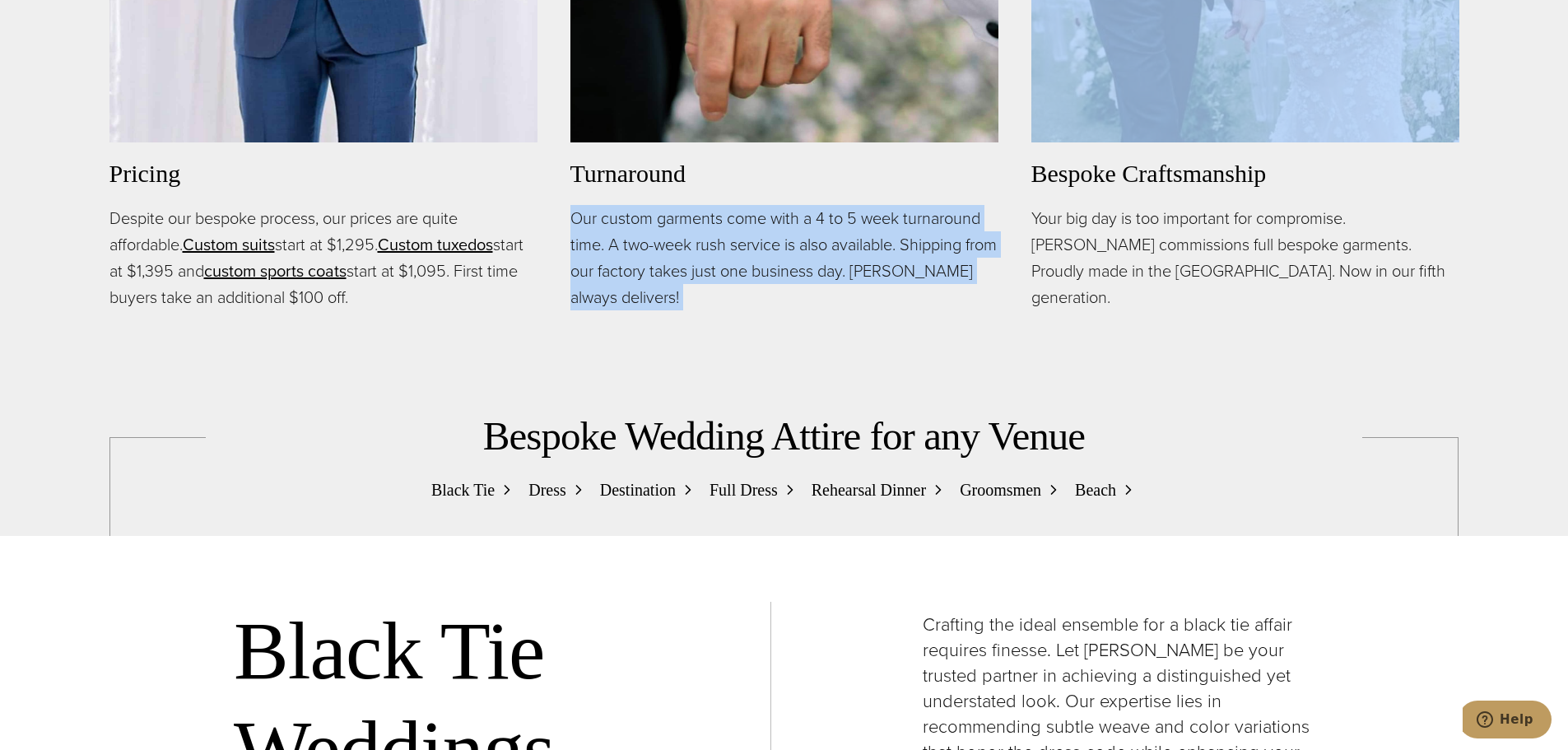
click at [722, 263] on p "Our custom garments come with a 4 to 5 week turnaround time. A two-week rush se…" at bounding box center [784, 258] width 428 height 105
click at [796, 241] on p "Our custom garments come with a 4 to 5 week turnaround time. A two-week rush se…" at bounding box center [784, 258] width 428 height 105
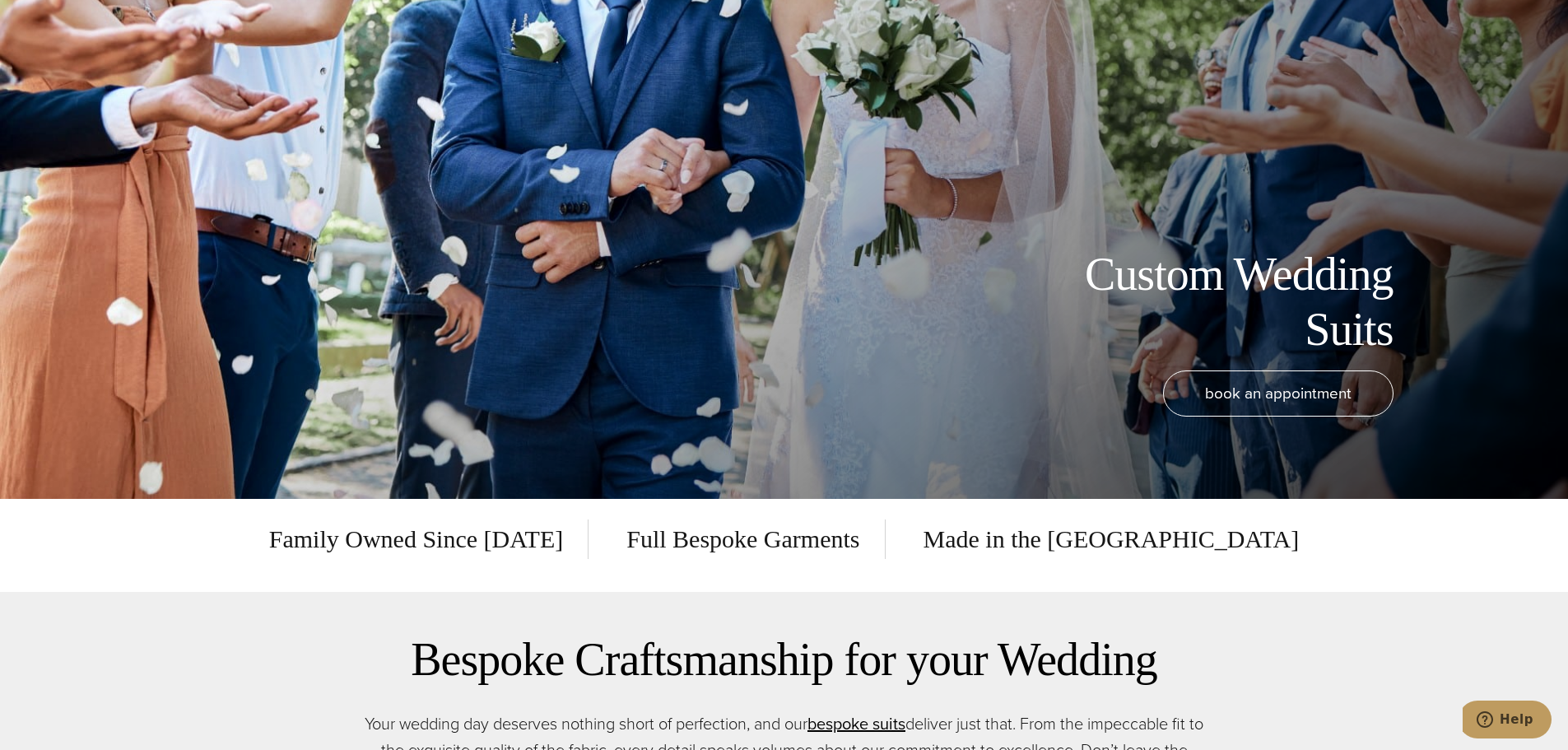
scroll to position [0, 0]
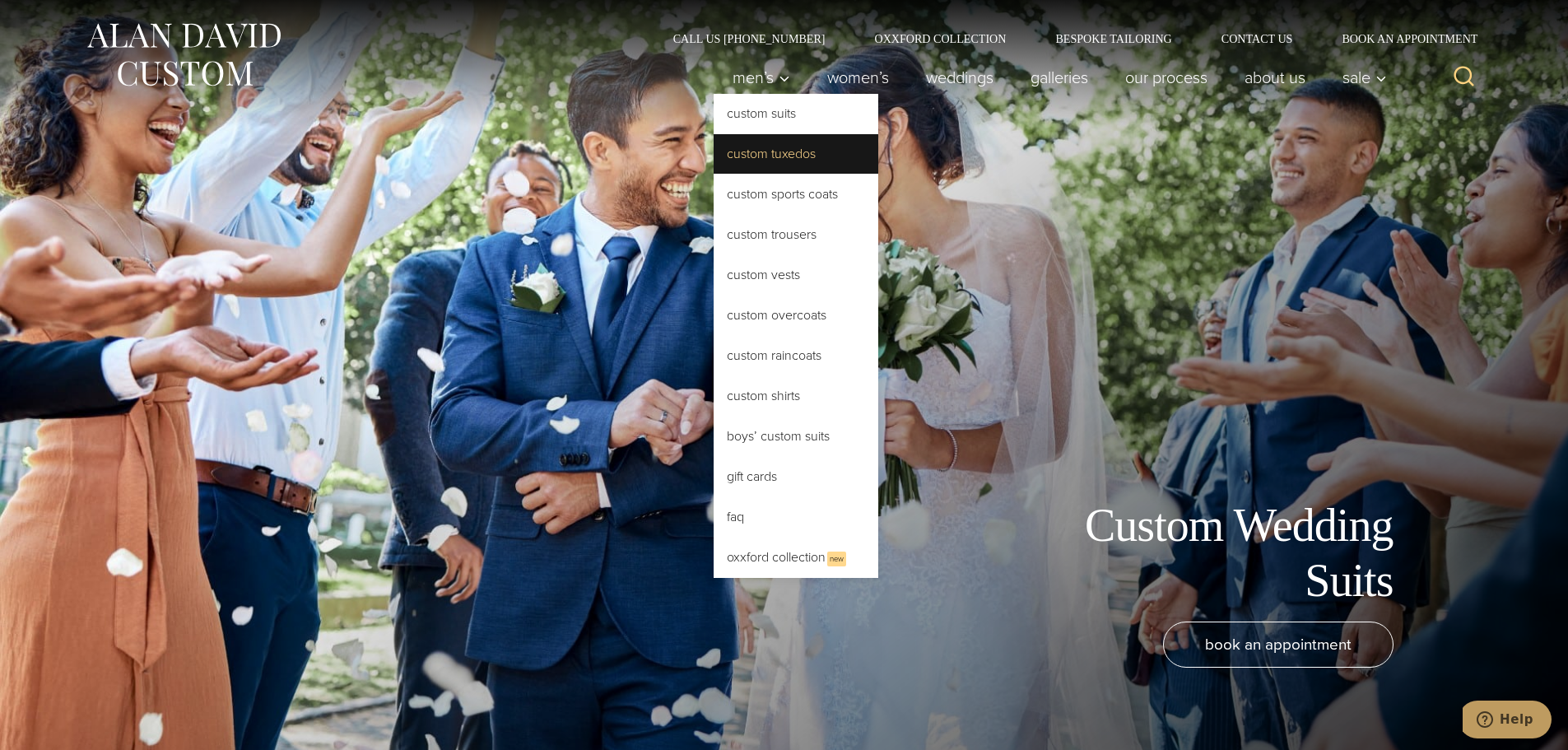
click at [780, 149] on link "Custom Tuxedos" at bounding box center [796, 154] width 165 height 39
